Goal: Download file/media

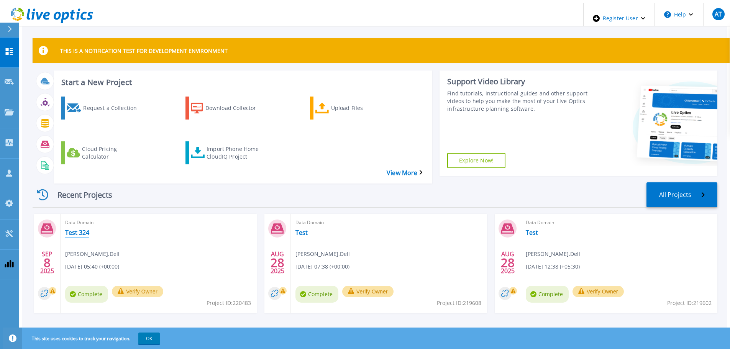
click at [67, 229] on link "Test 324" at bounding box center [77, 233] width 24 height 8
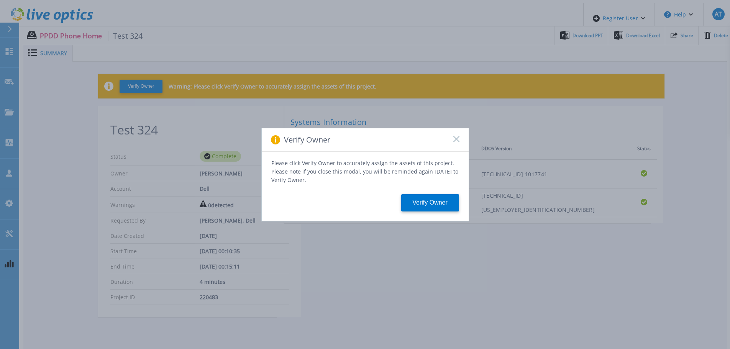
click at [457, 141] on rect at bounding box center [456, 139] width 7 height 7
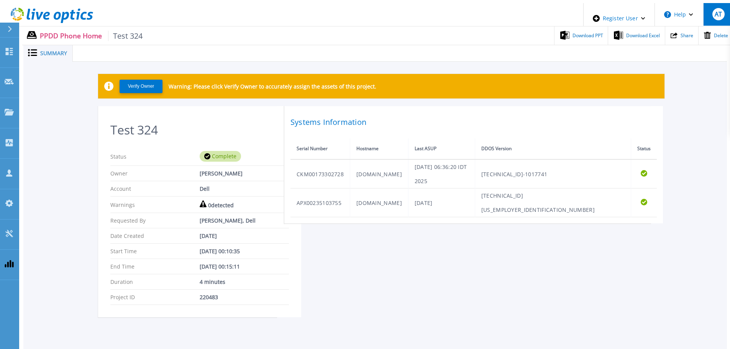
click at [721, 13] on div "AT" at bounding box center [718, 14] width 12 height 12
click at [553, 74] on div "Verify Owner Warning: Please click Verify Owner to accurately assign the assets…" at bounding box center [381, 86] width 566 height 25
click at [720, 15] on div "AT" at bounding box center [718, 14] width 12 height 12
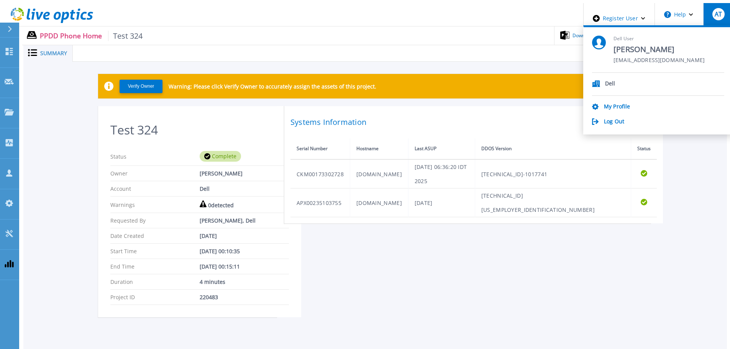
click at [462, 65] on div "Verify Owner Warning: Please click Verify Owner to accurately assign the assets…" at bounding box center [375, 200] width 704 height 276
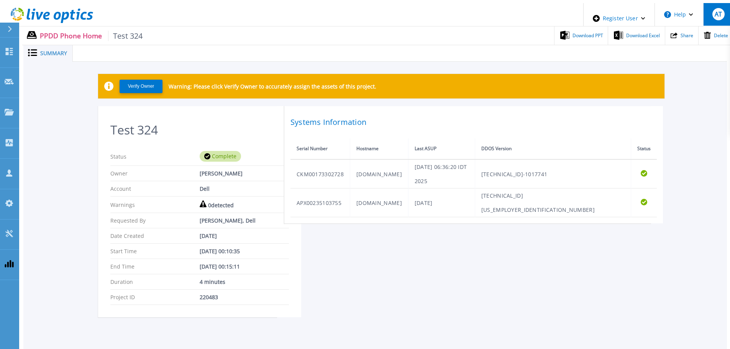
click at [715, 11] on span "AT" at bounding box center [718, 14] width 7 height 6
click at [635, 299] on div "Test 324 Status Complete Owner Akshay Tilekar Account Dell Warnings 0 detected …" at bounding box center [375, 216] width 554 height 220
click at [726, 13] on button "AT" at bounding box center [718, 14] width 30 height 23
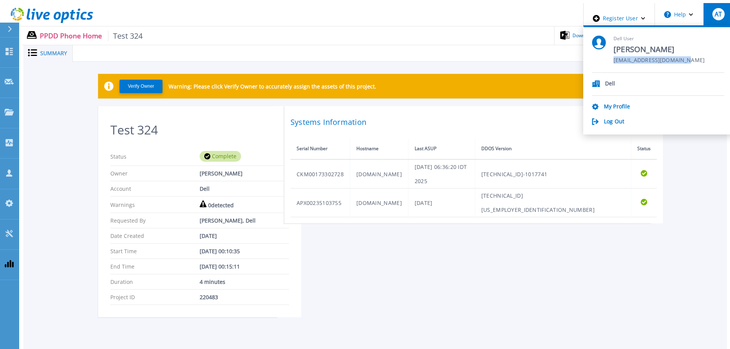
drag, startPoint x: 706, startPoint y: 60, endPoint x: 626, endPoint y: 34, distance: 84.6
click at [626, 36] on div "Dell User Akshay Tilekar Akshay.Tilekar1@dell.com" at bounding box center [658, 54] width 132 height 37
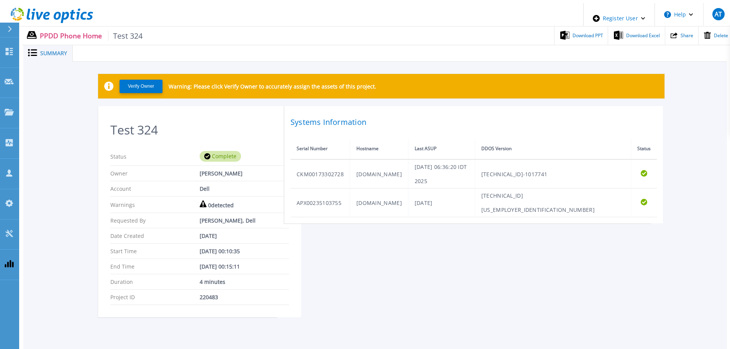
click at [458, 312] on div "Verify Owner Warning: Please click Verify Owner to accurately assign the assets…" at bounding box center [375, 200] width 704 height 276
click at [5, 51] on link "Dashboard Dashboard" at bounding box center [9, 53] width 19 height 30
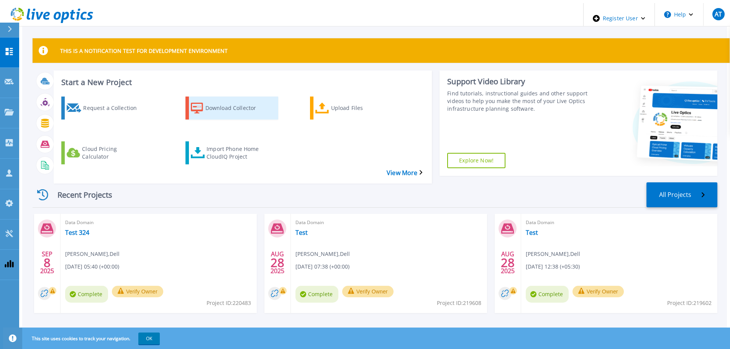
click at [218, 105] on div "Download Collector" at bounding box center [235, 107] width 61 height 19
